Goal: Task Accomplishment & Management: Use online tool/utility

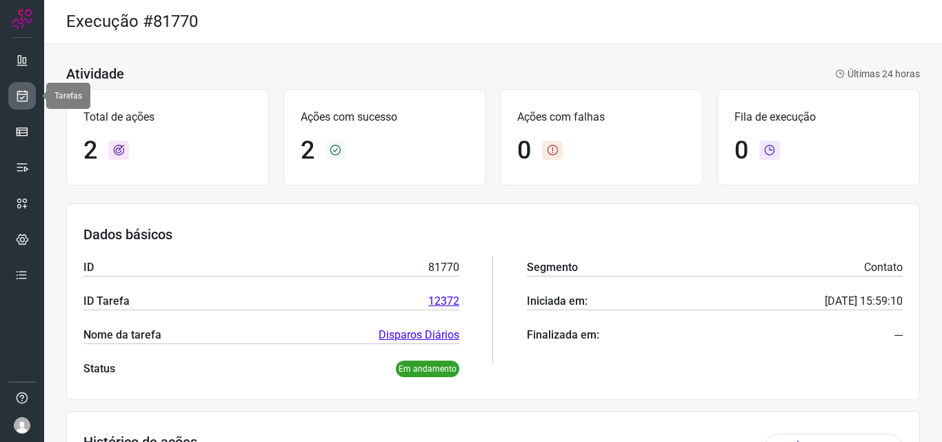
click at [20, 91] on icon at bounding box center [22, 96] width 14 height 14
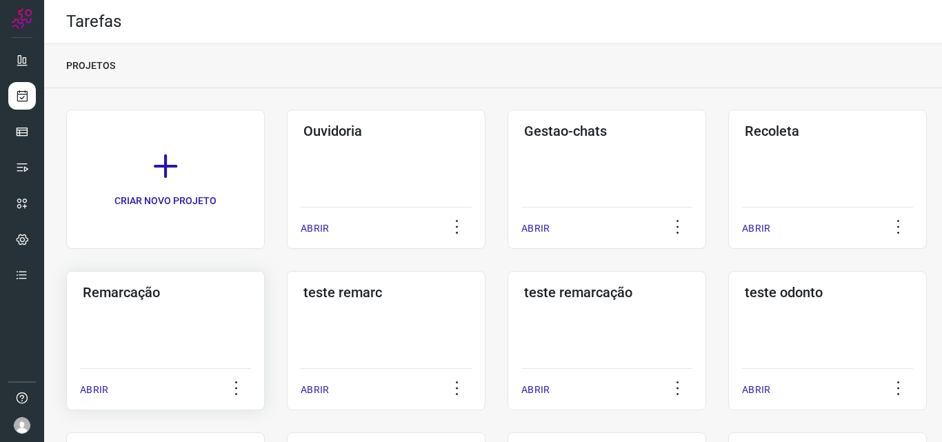
click at [192, 282] on div "Remarcação" at bounding box center [165, 290] width 171 height 22
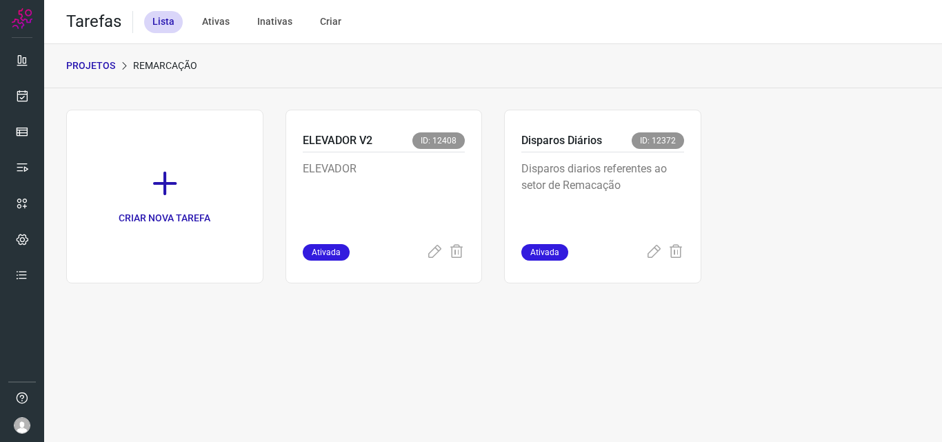
click at [603, 170] on p "Disparos diarios referentes ao setor de Remacação" at bounding box center [603, 195] width 163 height 69
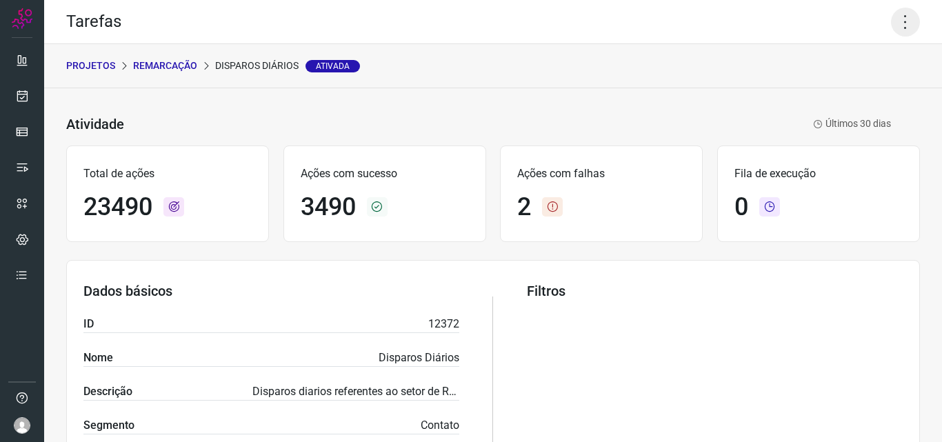
click at [891, 13] on icon at bounding box center [905, 22] width 29 height 29
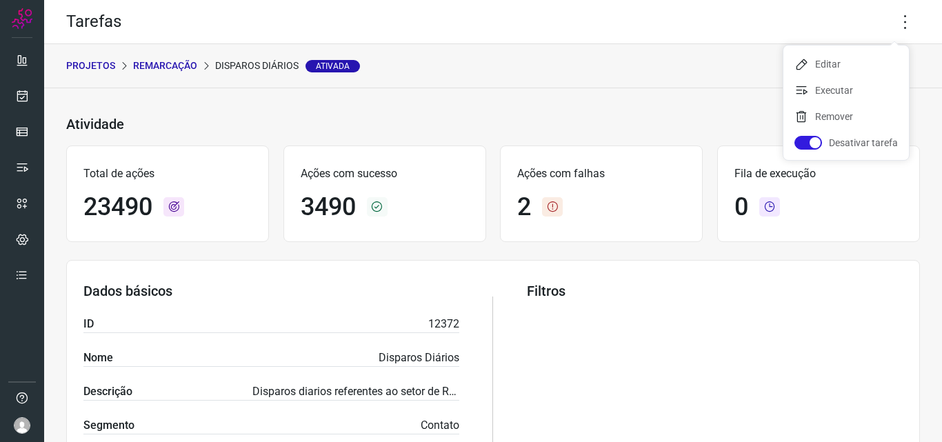
click at [844, 75] on ul "Editar Executar Remover Desativar tarefa" at bounding box center [847, 103] width 126 height 115
click at [840, 81] on li "Executar" at bounding box center [847, 90] width 126 height 22
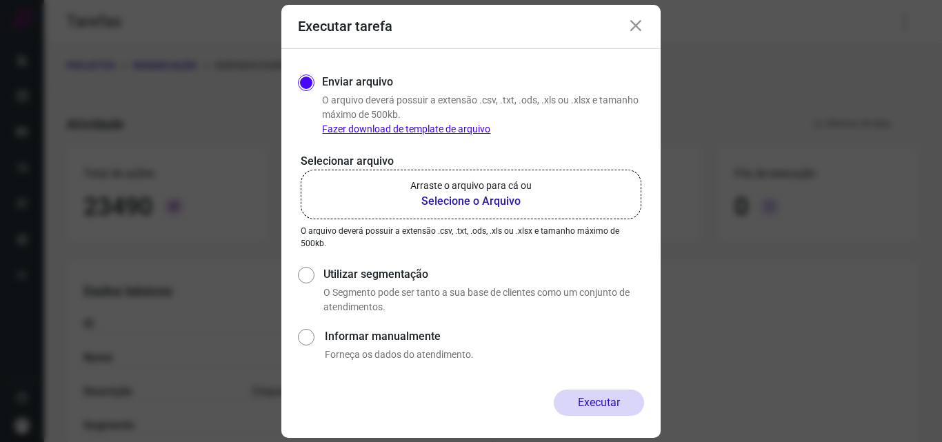
click at [509, 189] on p "Arraste o arquivo para cá ou" at bounding box center [470, 186] width 121 height 14
click at [0, 0] on input "Arraste o arquivo para cá ou Selecione o Arquivo" at bounding box center [0, 0] width 0 height 0
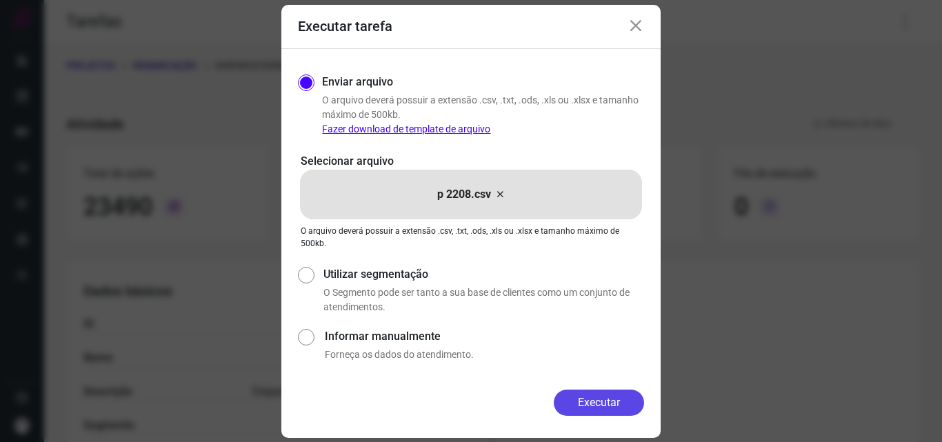
click at [587, 396] on button "Executar" at bounding box center [599, 403] width 90 height 26
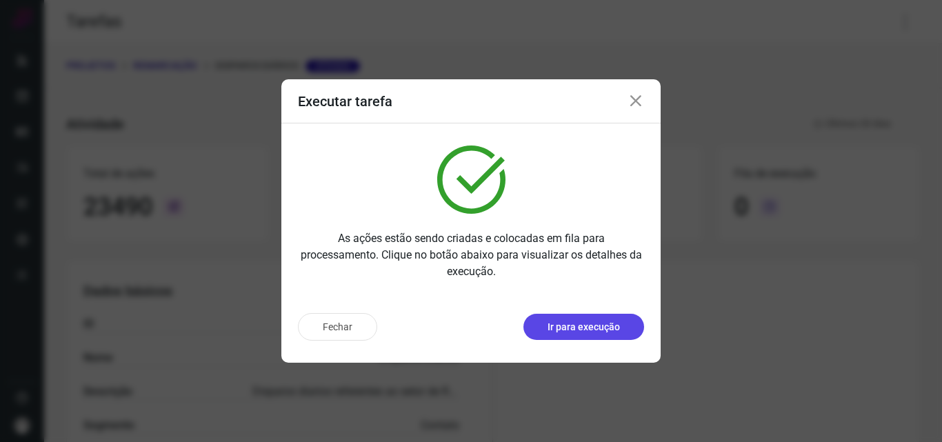
click at [606, 322] on p "Ir para execução" at bounding box center [584, 327] width 72 height 14
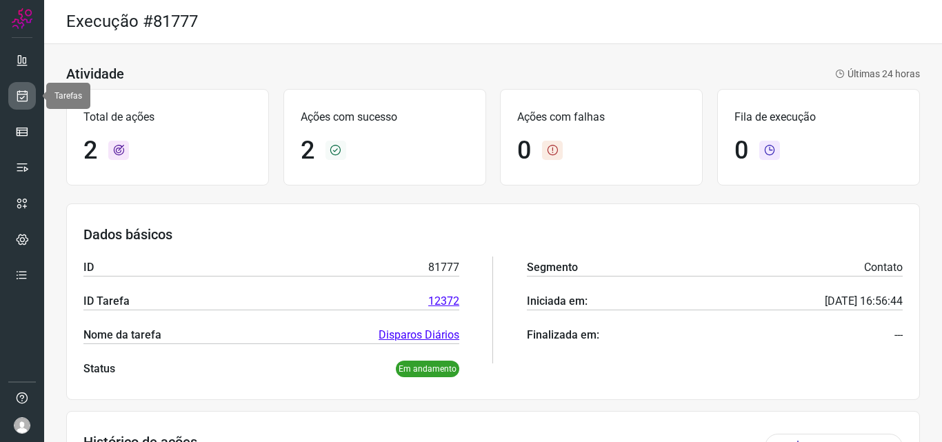
click at [26, 93] on icon at bounding box center [22, 96] width 14 height 14
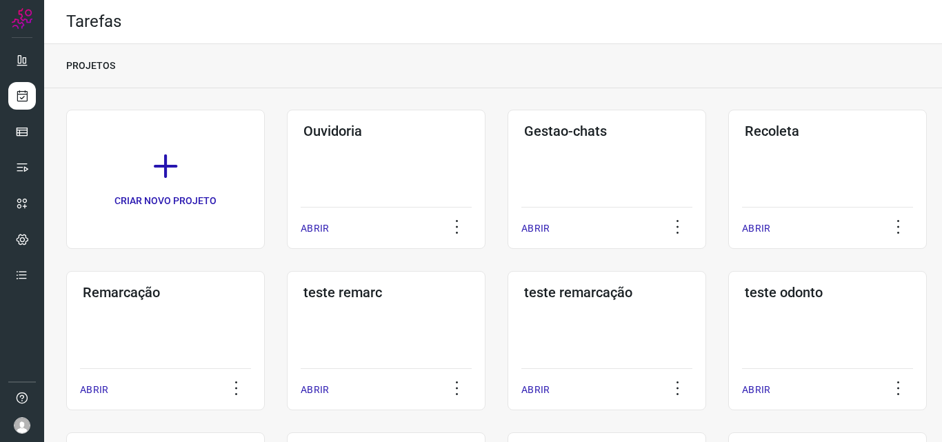
click at [287, 313] on div "Remarcação ABRIR" at bounding box center [386, 340] width 199 height 139
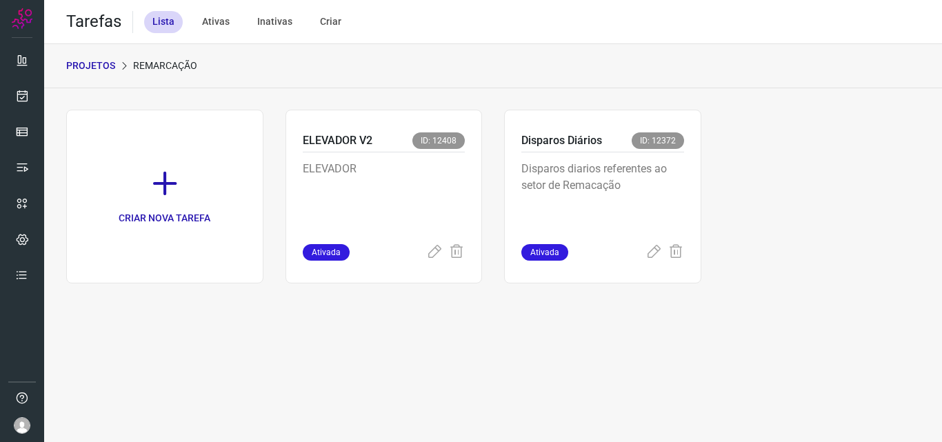
click at [666, 205] on p "Disparos diarios referentes ao setor de Remacação" at bounding box center [603, 195] width 163 height 69
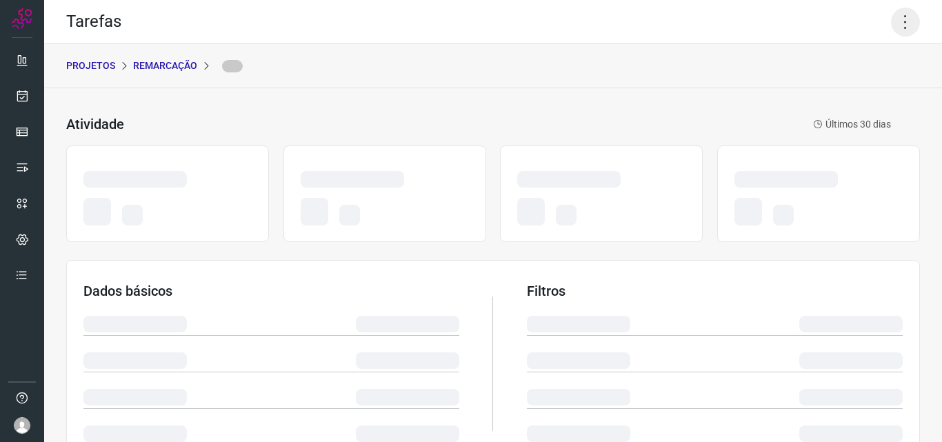
click at [902, 10] on icon at bounding box center [905, 22] width 29 height 29
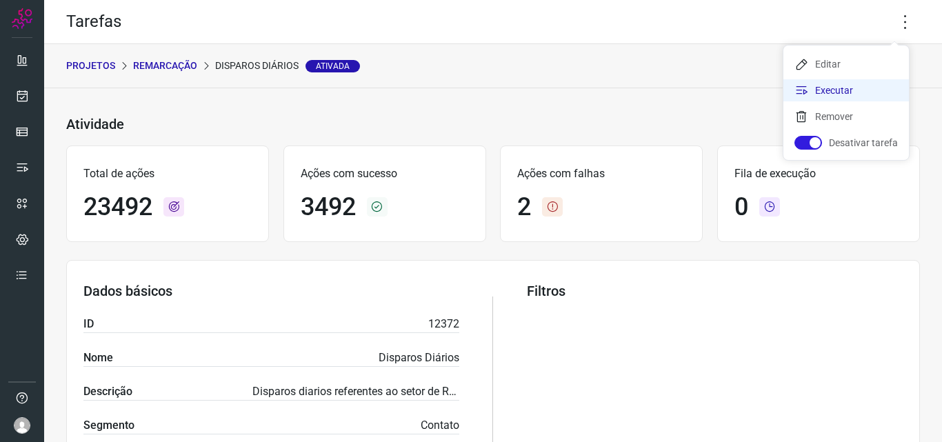
click at [828, 91] on li "Executar" at bounding box center [847, 90] width 126 height 22
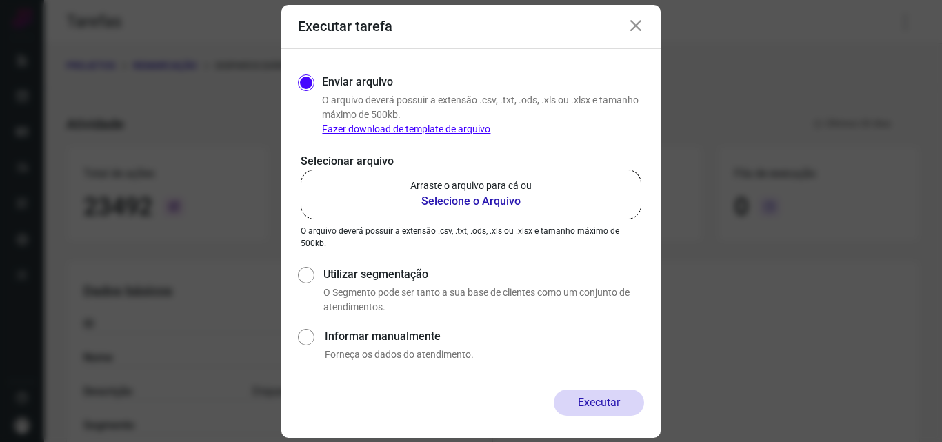
click at [479, 201] on b "Selecione o Arquivo" at bounding box center [470, 201] width 121 height 17
click at [0, 0] on input "Arraste o arquivo para cá ou Selecione o Arquivo" at bounding box center [0, 0] width 0 height 0
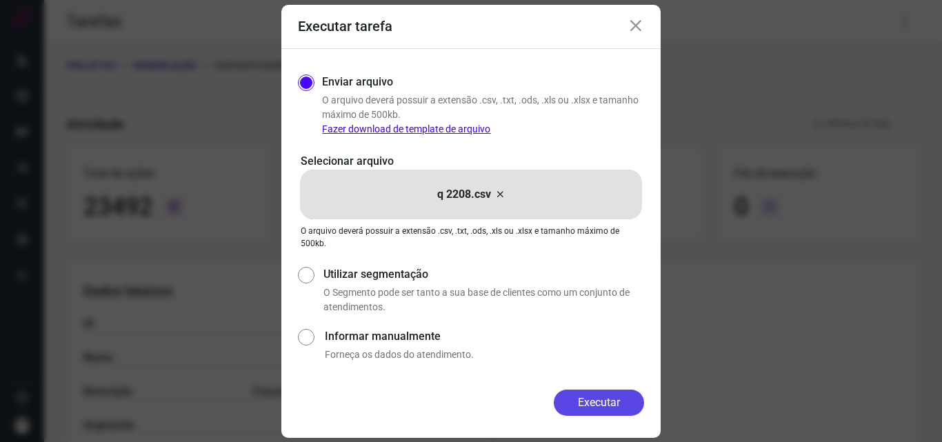
click at [619, 397] on button "Executar" at bounding box center [599, 403] width 90 height 26
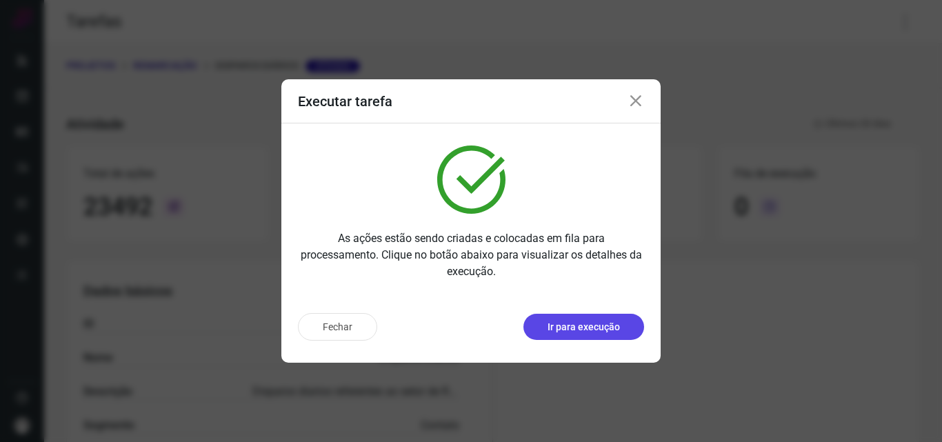
click at [611, 321] on p "Ir para execução" at bounding box center [584, 327] width 72 height 14
